Goal: Find specific page/section: Find specific page/section

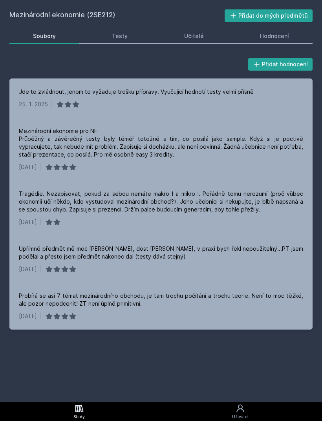
scroll to position [25, 0]
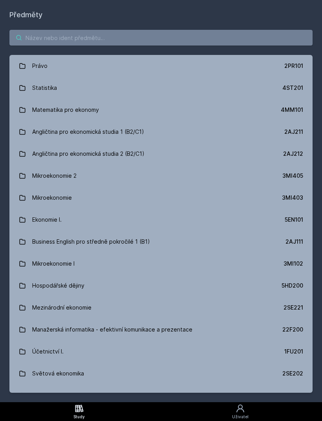
click at [114, 45] on input "search" at bounding box center [160, 38] width 303 height 16
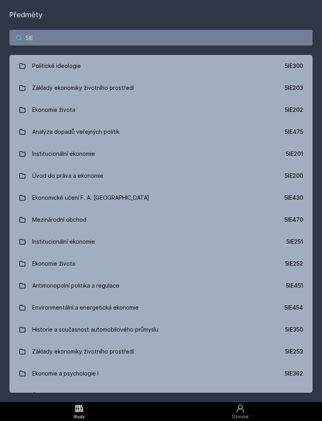
type input "5IE"
click at [226, 65] on link "Politické ideologie 5IE300" at bounding box center [160, 66] width 303 height 22
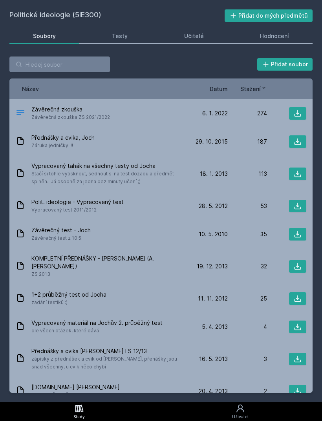
click at [300, 112] on icon at bounding box center [298, 114] width 8 height 8
click at [300, 145] on icon at bounding box center [298, 142] width 7 height 7
click at [279, 42] on link "Hodnocení" at bounding box center [275, 36] width 76 height 16
